Goal: Find specific page/section: Locate item on page

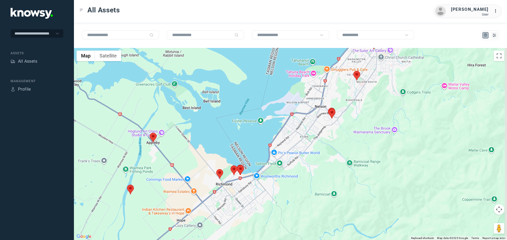
drag, startPoint x: 411, startPoint y: 182, endPoint x: 372, endPoint y: 159, distance: 45.2
click at [372, 159] on div at bounding box center [290, 144] width 433 height 192
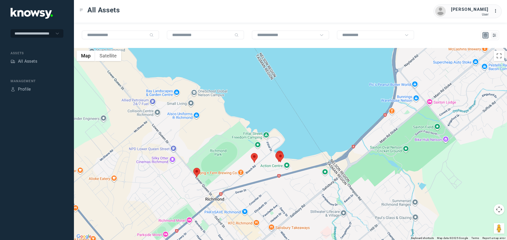
click at [193, 168] on area at bounding box center [193, 168] width 0 height 0
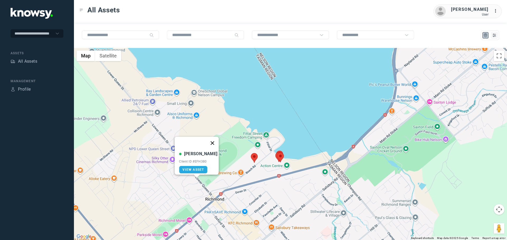
click at [208, 140] on button "Close" at bounding box center [212, 143] width 13 height 13
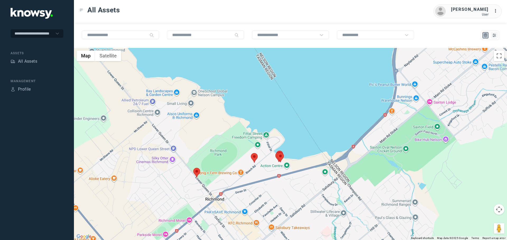
click at [251, 153] on area at bounding box center [251, 153] width 0 height 0
click at [268, 124] on button "Close" at bounding box center [266, 128] width 13 height 13
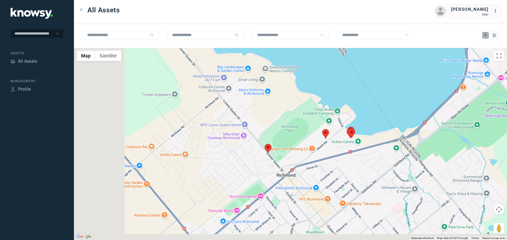
drag, startPoint x: 225, startPoint y: 189, endPoint x: 357, endPoint y: 149, distance: 138.5
click at [357, 149] on div "To navigate, press the arrow keys." at bounding box center [290, 144] width 433 height 192
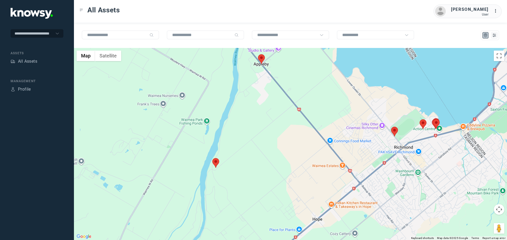
click at [212, 158] on area at bounding box center [212, 158] width 0 height 0
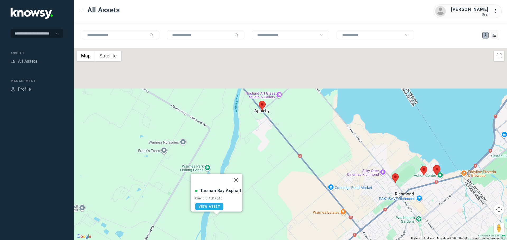
drag, startPoint x: 264, startPoint y: 113, endPoint x: 266, endPoint y: 166, distance: 52.8
click at [266, 166] on div "Tasman Bay Asphalt Client ID #LDK646 View Asset" at bounding box center [290, 144] width 433 height 192
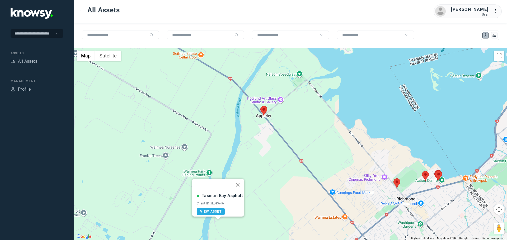
click at [260, 106] on area at bounding box center [260, 106] width 0 height 0
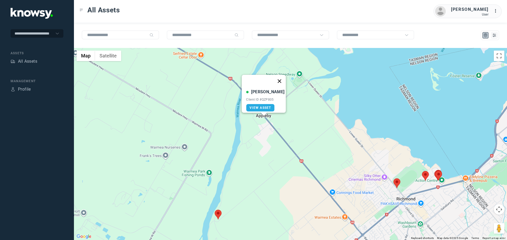
click at [277, 75] on button "Close" at bounding box center [279, 81] width 13 height 13
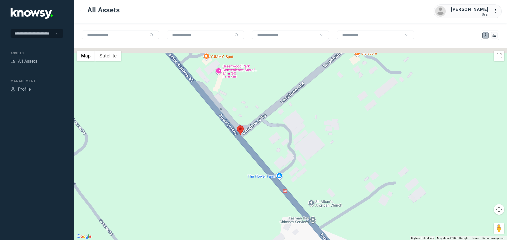
drag, startPoint x: 249, startPoint y: 125, endPoint x: 223, endPoint y: 175, distance: 55.9
click at [223, 175] on div "To navigate, press the arrow keys." at bounding box center [290, 144] width 433 height 192
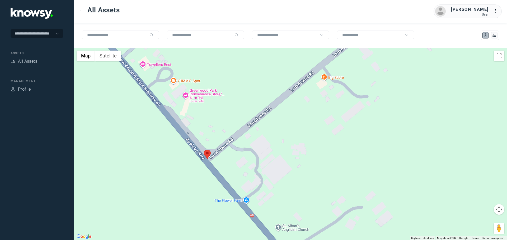
drag, startPoint x: 230, startPoint y: 192, endPoint x: 208, endPoint y: 193, distance: 22.7
click at [208, 193] on div at bounding box center [290, 144] width 433 height 192
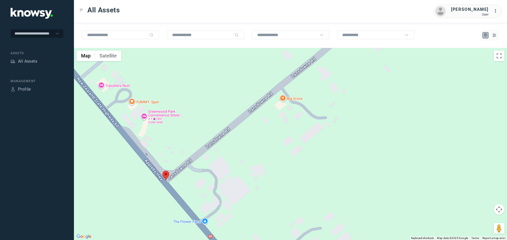
drag, startPoint x: 323, startPoint y: 158, endPoint x: 280, endPoint y: 181, distance: 48.2
click at [280, 181] on div at bounding box center [290, 144] width 433 height 192
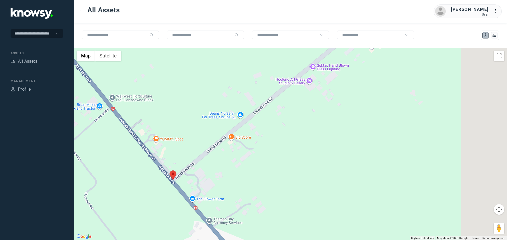
drag, startPoint x: 333, startPoint y: 185, endPoint x: 274, endPoint y: 184, distance: 59.6
click at [275, 184] on div at bounding box center [290, 144] width 433 height 192
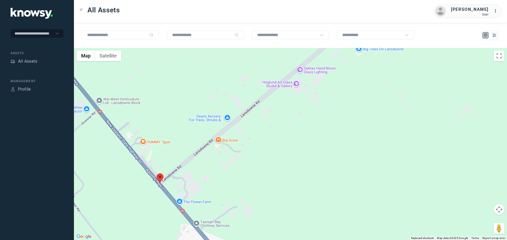
drag, startPoint x: 339, startPoint y: 159, endPoint x: 291, endPoint y: 188, distance: 56.1
click at [291, 188] on div at bounding box center [290, 144] width 433 height 192
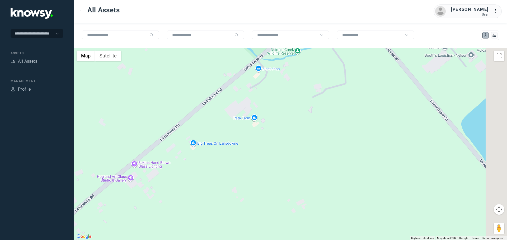
drag, startPoint x: 362, startPoint y: 91, endPoint x: 237, endPoint y: 156, distance: 141.3
click at [237, 156] on div at bounding box center [290, 144] width 433 height 192
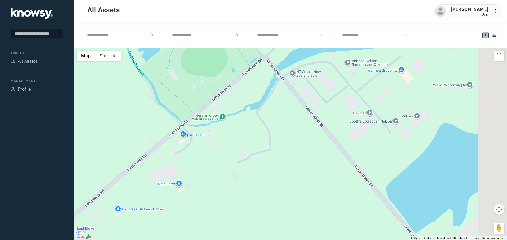
drag, startPoint x: 346, startPoint y: 135, endPoint x: 289, endPoint y: 202, distance: 87.4
click at [290, 202] on div at bounding box center [290, 144] width 433 height 192
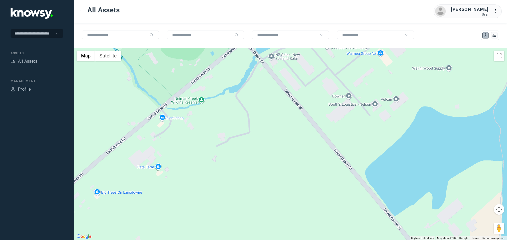
drag, startPoint x: 311, startPoint y: 198, endPoint x: 218, endPoint y: 91, distance: 141.6
click at [218, 91] on div at bounding box center [290, 144] width 433 height 192
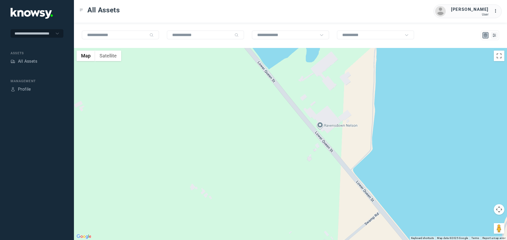
drag, startPoint x: 317, startPoint y: 172, endPoint x: 185, endPoint y: 95, distance: 152.8
click at [185, 95] on div at bounding box center [290, 144] width 433 height 192
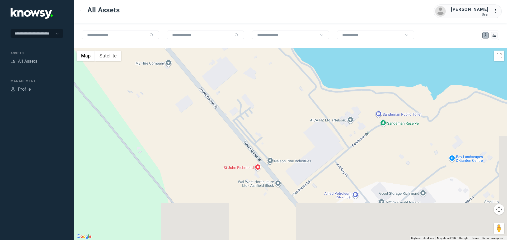
drag, startPoint x: 273, startPoint y: 191, endPoint x: 231, endPoint y: 82, distance: 116.3
click at [231, 82] on div at bounding box center [290, 144] width 433 height 192
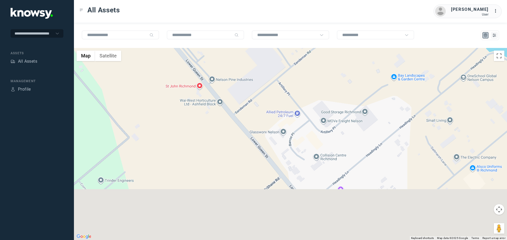
drag, startPoint x: 318, startPoint y: 185, endPoint x: 240, endPoint y: 72, distance: 137.8
click at [240, 72] on div at bounding box center [290, 144] width 433 height 192
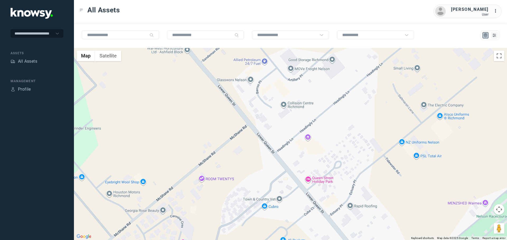
drag, startPoint x: 334, startPoint y: 188, endPoint x: 292, endPoint y: 81, distance: 114.7
click at [292, 81] on div at bounding box center [290, 144] width 433 height 192
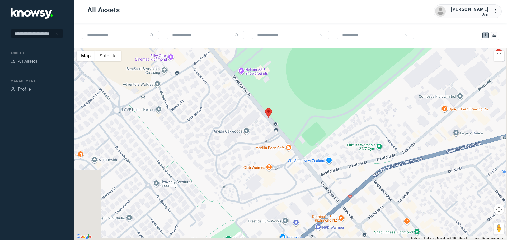
drag, startPoint x: 302, startPoint y: 126, endPoint x: 258, endPoint y: 95, distance: 54.7
click at [258, 95] on div at bounding box center [290, 144] width 433 height 192
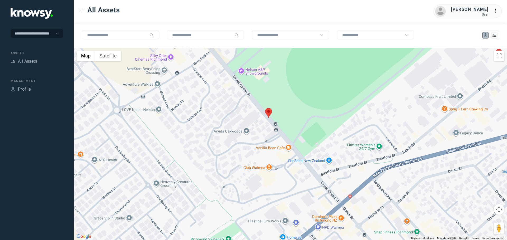
click at [265, 108] on area at bounding box center [265, 108] width 0 height 0
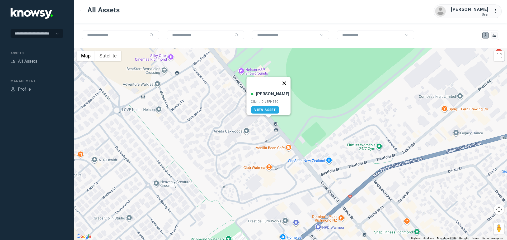
click at [283, 81] on button "Close" at bounding box center [284, 83] width 13 height 13
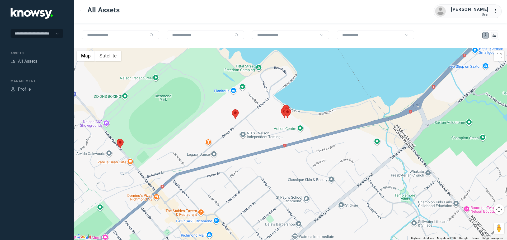
drag, startPoint x: 307, startPoint y: 139, endPoint x: 273, endPoint y: 139, distance: 33.8
click at [273, 139] on div at bounding box center [290, 144] width 433 height 192
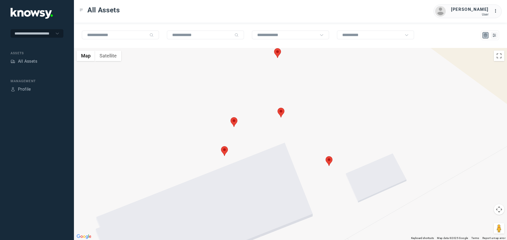
drag, startPoint x: 277, startPoint y: 127, endPoint x: 278, endPoint y: 161, distance: 34.8
click at [278, 161] on div at bounding box center [290, 144] width 433 height 192
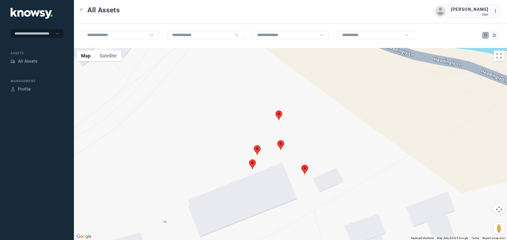
click at [301, 165] on area at bounding box center [301, 165] width 0 height 0
drag, startPoint x: 316, startPoint y: 135, endPoint x: 289, endPoint y: 137, distance: 27.0
click at [316, 135] on button "Close" at bounding box center [320, 140] width 13 height 13
click at [277, 140] on area at bounding box center [277, 140] width 0 height 0
drag, startPoint x: 293, startPoint y: 115, endPoint x: 289, endPoint y: 112, distance: 5.5
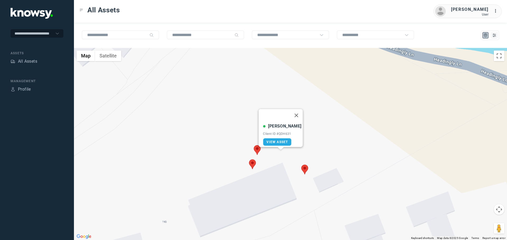
click at [293, 115] on button "Close" at bounding box center [296, 115] width 13 height 13
click at [275, 116] on div "To navigate, press the arrow keys." at bounding box center [290, 144] width 433 height 192
click at [275, 111] on area at bounding box center [275, 111] width 0 height 0
click at [291, 82] on button "Close" at bounding box center [289, 85] width 13 height 13
click at [254, 145] on area at bounding box center [254, 145] width 0 height 0
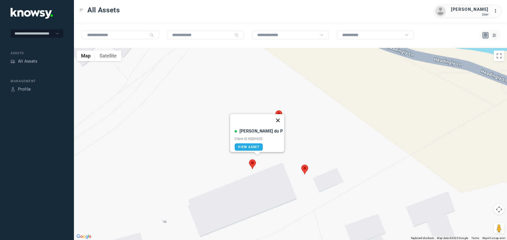
click at [272, 117] on button "Close" at bounding box center [278, 120] width 13 height 13
click at [249, 160] on area at bounding box center [249, 160] width 0 height 0
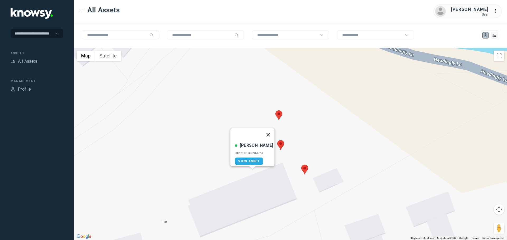
click at [265, 131] on button "Close" at bounding box center [268, 135] width 13 height 13
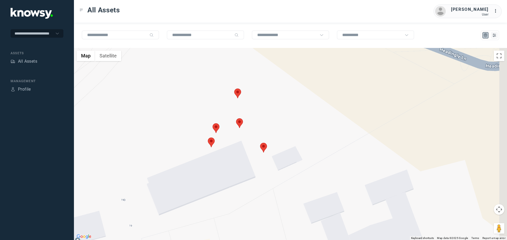
drag, startPoint x: 306, startPoint y: 194, endPoint x: 264, endPoint y: 171, distance: 47.7
click at [264, 171] on div at bounding box center [290, 144] width 433 height 192
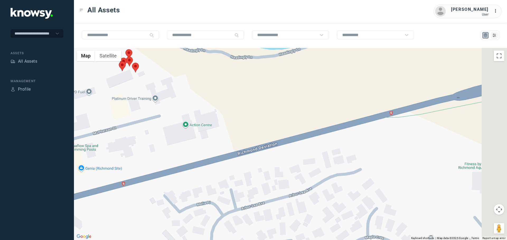
drag, startPoint x: 340, startPoint y: 198, endPoint x: 211, endPoint y: 100, distance: 161.6
click at [211, 100] on div at bounding box center [290, 144] width 433 height 192
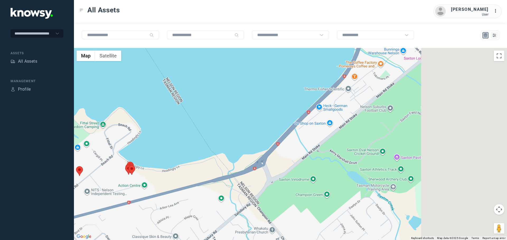
drag, startPoint x: 363, startPoint y: 144, endPoint x: 230, endPoint y: 195, distance: 142.6
click at [230, 195] on div at bounding box center [290, 144] width 433 height 192
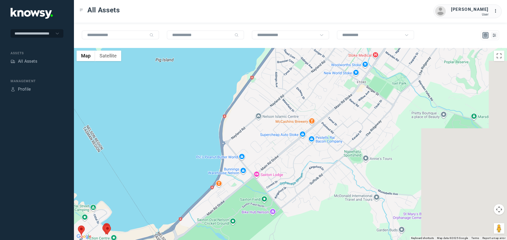
drag, startPoint x: 402, startPoint y: 113, endPoint x: 284, endPoint y: 186, distance: 139.1
click at [284, 186] on div at bounding box center [290, 144] width 433 height 192
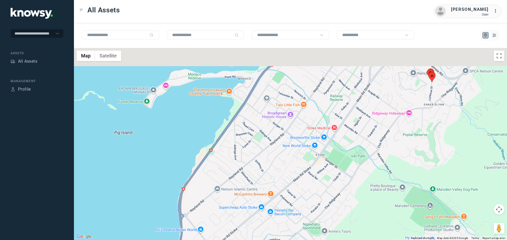
drag, startPoint x: 360, startPoint y: 104, endPoint x: 317, endPoint y: 180, distance: 87.9
click at [317, 180] on div at bounding box center [290, 144] width 433 height 192
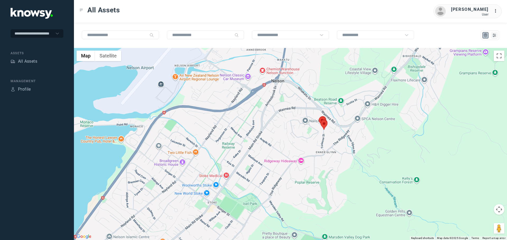
drag, startPoint x: 408, startPoint y: 138, endPoint x: 313, endPoint y: 167, distance: 100.1
click at [313, 167] on div at bounding box center [290, 144] width 433 height 192
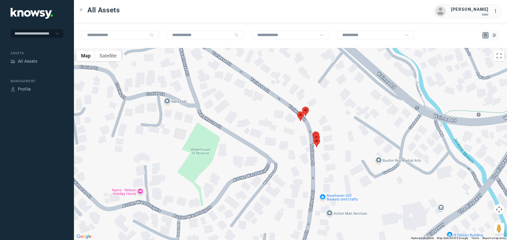
click at [297, 112] on area at bounding box center [297, 112] width 0 height 0
drag, startPoint x: 313, startPoint y: 84, endPoint x: 312, endPoint y: 90, distance: 6.1
click at [313, 84] on button "Close" at bounding box center [311, 86] width 13 height 13
click at [302, 107] on area at bounding box center [302, 107] width 0 height 0
drag, startPoint x: 318, startPoint y: 76, endPoint x: 315, endPoint y: 88, distance: 12.5
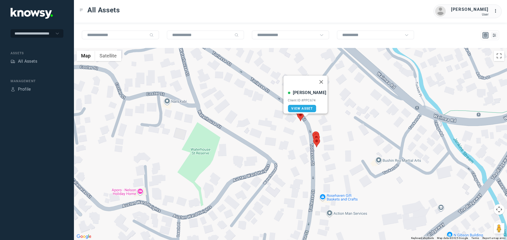
click at [318, 77] on button "Close" at bounding box center [321, 82] width 13 height 13
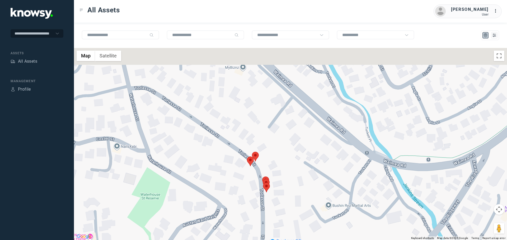
drag, startPoint x: 391, startPoint y: 116, endPoint x: 331, endPoint y: 169, distance: 79.6
click at [332, 166] on div at bounding box center [290, 144] width 433 height 192
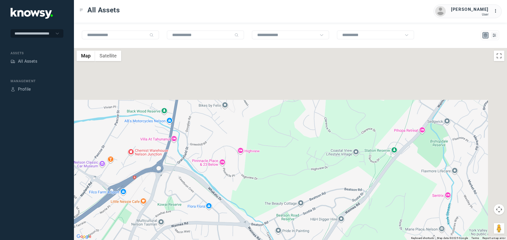
drag, startPoint x: 385, startPoint y: 108, endPoint x: 322, endPoint y: 209, distance: 119.3
click at [322, 209] on div at bounding box center [290, 144] width 433 height 192
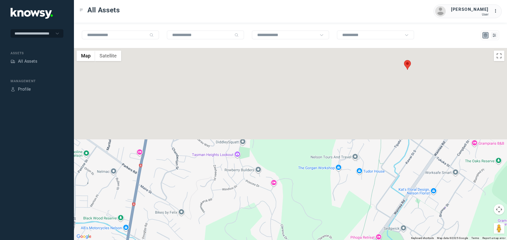
drag, startPoint x: 348, startPoint y: 199, endPoint x: 345, endPoint y: 208, distance: 9.1
click at [345, 208] on div at bounding box center [290, 144] width 433 height 192
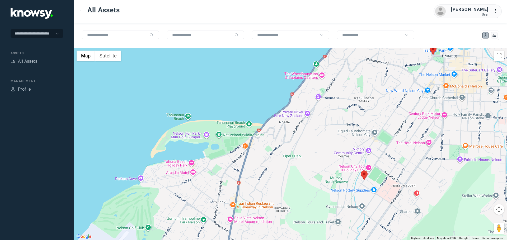
click at [360, 171] on area at bounding box center [360, 171] width 0 height 0
click at [378, 145] on button "Close" at bounding box center [379, 146] width 13 height 13
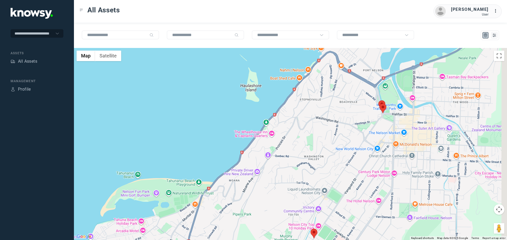
drag, startPoint x: 393, startPoint y: 126, endPoint x: 341, endPoint y: 187, distance: 80.0
click at [341, 187] on div at bounding box center [290, 144] width 433 height 192
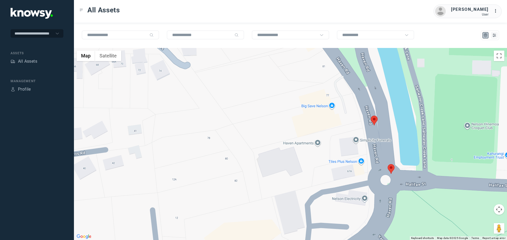
click at [370, 116] on area at bounding box center [370, 116] width 0 height 0
drag, startPoint x: 389, startPoint y: 88, endPoint x: 384, endPoint y: 126, distance: 39.1
click at [389, 88] on button "Close" at bounding box center [386, 91] width 13 height 13
click at [387, 164] on area at bounding box center [387, 164] width 0 height 0
drag, startPoint x: 405, startPoint y: 135, endPoint x: 311, endPoint y: 185, distance: 105.6
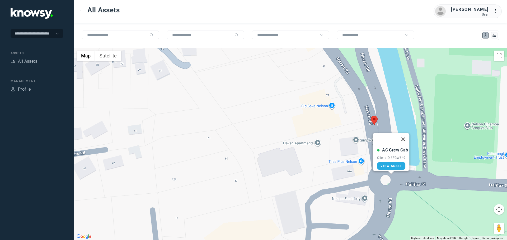
click at [404, 136] on button "Close" at bounding box center [403, 139] width 13 height 13
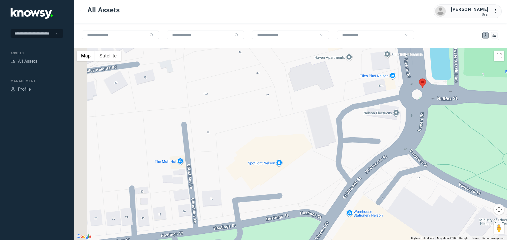
drag, startPoint x: 292, startPoint y: 195, endPoint x: 323, endPoint y: 110, distance: 91.1
click at [323, 110] on div at bounding box center [290, 144] width 433 height 192
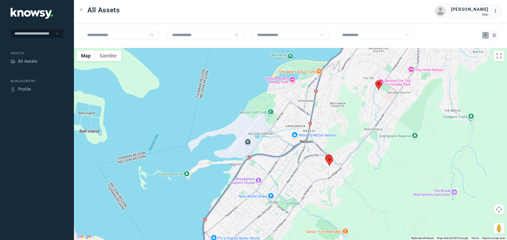
drag, startPoint x: 260, startPoint y: 163, endPoint x: 348, endPoint y: 48, distance: 144.3
click at [348, 48] on div at bounding box center [290, 144] width 433 height 192
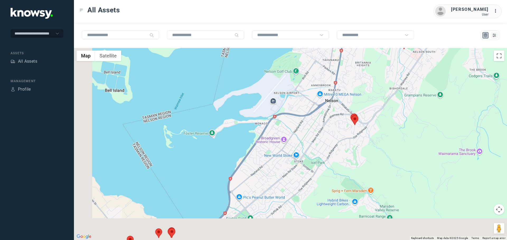
drag, startPoint x: 265, startPoint y: 181, endPoint x: 344, endPoint y: 64, distance: 141.0
click at [344, 64] on div at bounding box center [290, 144] width 433 height 192
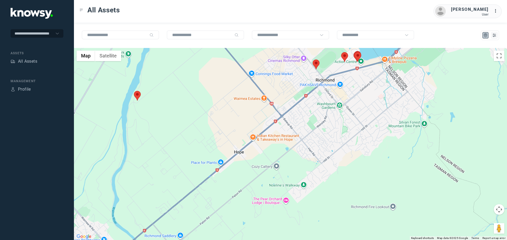
drag, startPoint x: 268, startPoint y: 172, endPoint x: 367, endPoint y: 106, distance: 119.2
click at [367, 106] on div at bounding box center [290, 144] width 433 height 192
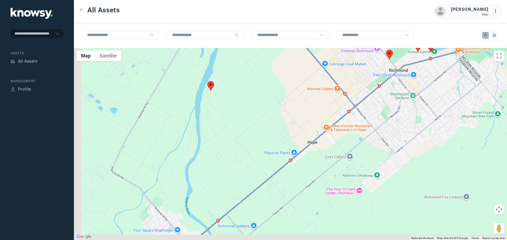
drag, startPoint x: 269, startPoint y: 122, endPoint x: 342, endPoint y: 113, distance: 73.6
click at [342, 113] on div at bounding box center [290, 144] width 433 height 192
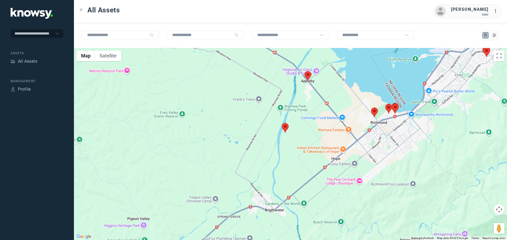
drag, startPoint x: 281, startPoint y: 188, endPoint x: 308, endPoint y: 192, distance: 27.8
click at [308, 192] on div at bounding box center [290, 144] width 433 height 192
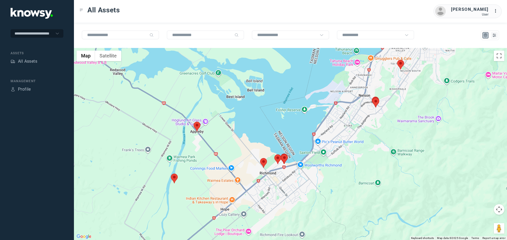
drag, startPoint x: 418, startPoint y: 142, endPoint x: 307, endPoint y: 193, distance: 121.9
click at [307, 193] on div at bounding box center [290, 144] width 433 height 192
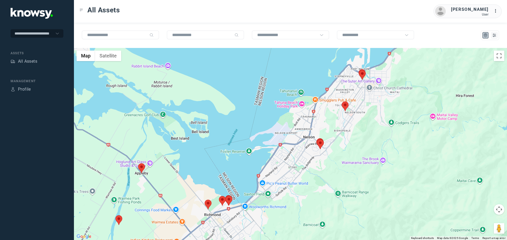
drag, startPoint x: 385, startPoint y: 137, endPoint x: 340, endPoint y: 168, distance: 54.5
click at [340, 168] on div at bounding box center [290, 144] width 433 height 192
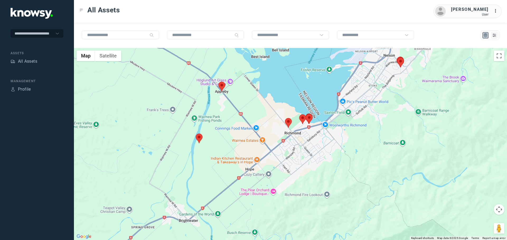
drag, startPoint x: 300, startPoint y: 192, endPoint x: 377, endPoint y: 114, distance: 109.9
click at [377, 114] on div at bounding box center [290, 144] width 433 height 192
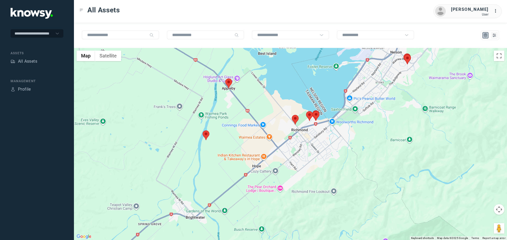
drag, startPoint x: 268, startPoint y: 151, endPoint x: 276, endPoint y: 147, distance: 8.0
click at [276, 147] on div at bounding box center [290, 144] width 433 height 192
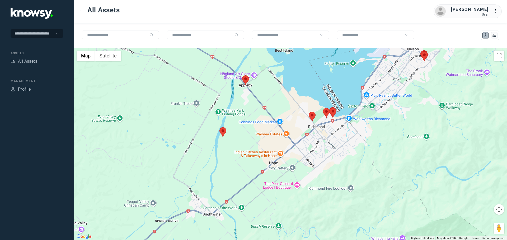
drag, startPoint x: 329, startPoint y: 151, endPoint x: 346, endPoint y: 152, distance: 16.9
click at [346, 152] on div at bounding box center [290, 144] width 433 height 192
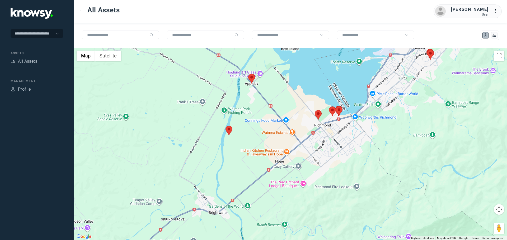
drag, startPoint x: 274, startPoint y: 117, endPoint x: 272, endPoint y: 133, distance: 16.2
click at [272, 133] on div at bounding box center [290, 144] width 433 height 192
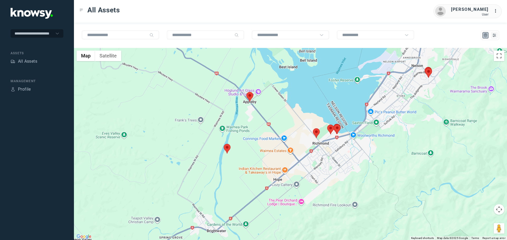
click at [246, 92] on area at bounding box center [246, 92] width 0 height 0
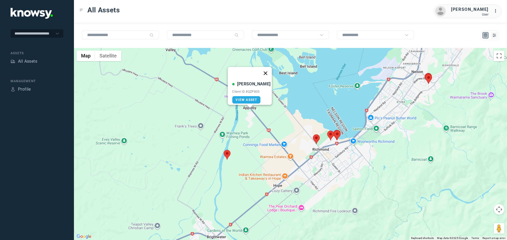
click at [263, 71] on button "Close" at bounding box center [265, 73] width 13 height 13
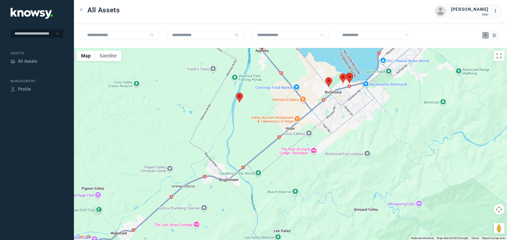
drag, startPoint x: 301, startPoint y: 131, endPoint x: 304, endPoint y: 125, distance: 6.6
click at [304, 125] on div at bounding box center [290, 144] width 433 height 192
